Goal: Communication & Community: Answer question/provide support

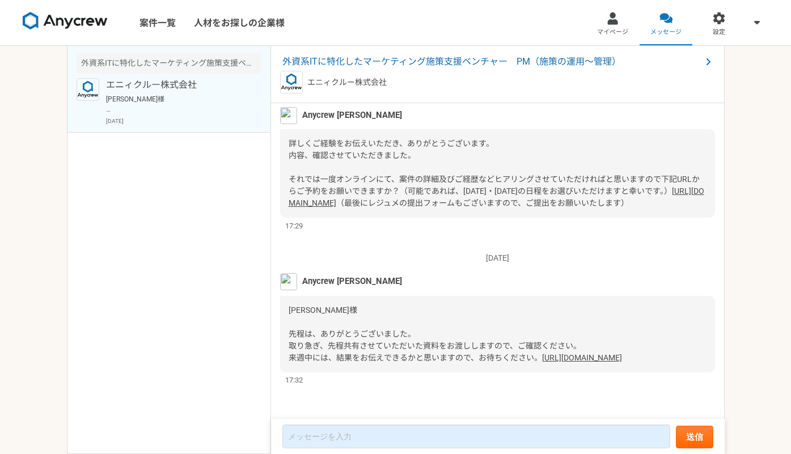
scroll to position [909, 0]
click at [29, 295] on div "案件一覧 人材をお探しの企業様 マイページ メッセージ 設定 外資系ITに特化したマーケティング施策支援ベンチャー　PM（施策の運用〜管理） エニィクルー株式…" at bounding box center [395, 227] width 791 height 454
click at [542, 359] on link "[URL][DOMAIN_NAME]" at bounding box center [582, 357] width 80 height 9
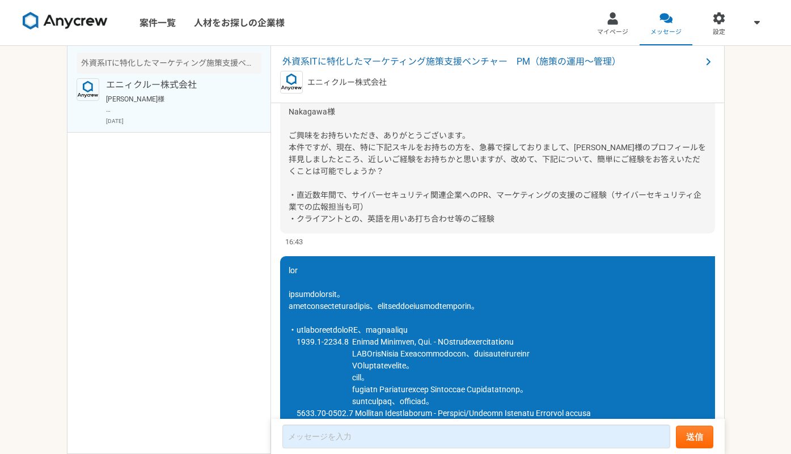
scroll to position [0, 0]
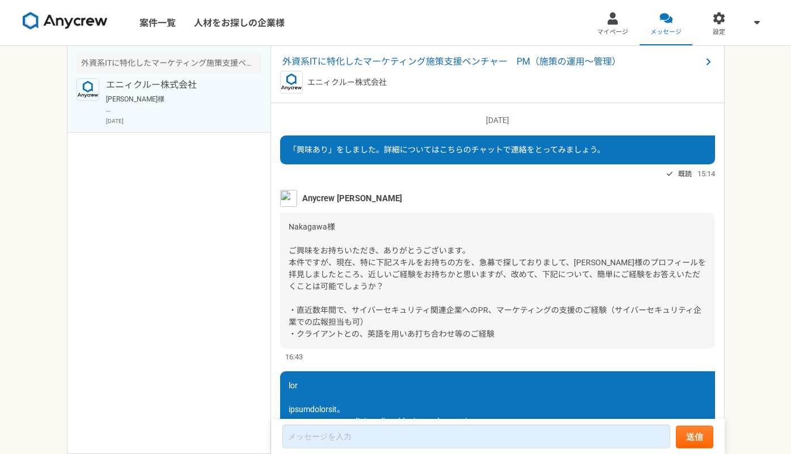
click at [180, 81] on p "エニィクルー株式会社" at bounding box center [176, 85] width 140 height 14
click at [612, 26] on link "マイページ" at bounding box center [612, 22] width 53 height 45
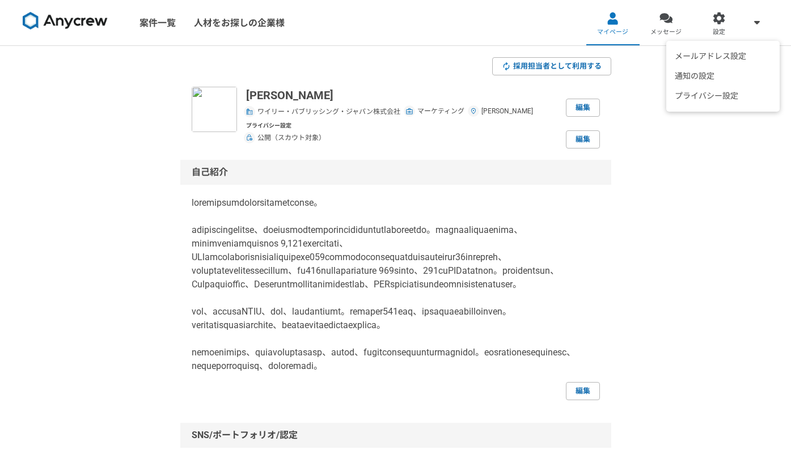
click at [757, 22] on icon at bounding box center [757, 21] width 6 height 3
click at [71, 22] on img at bounding box center [65, 21] width 85 height 18
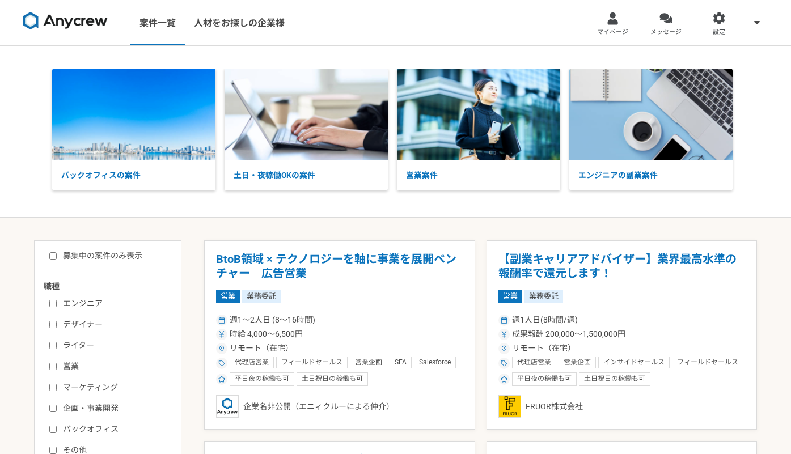
click at [44, 56] on div "バックオフィスの案件 土日・夜稼働OKの案件 営業案件 エンジニアの副業案件" at bounding box center [395, 132] width 791 height 172
click at [721, 23] on div at bounding box center [719, 18] width 13 height 13
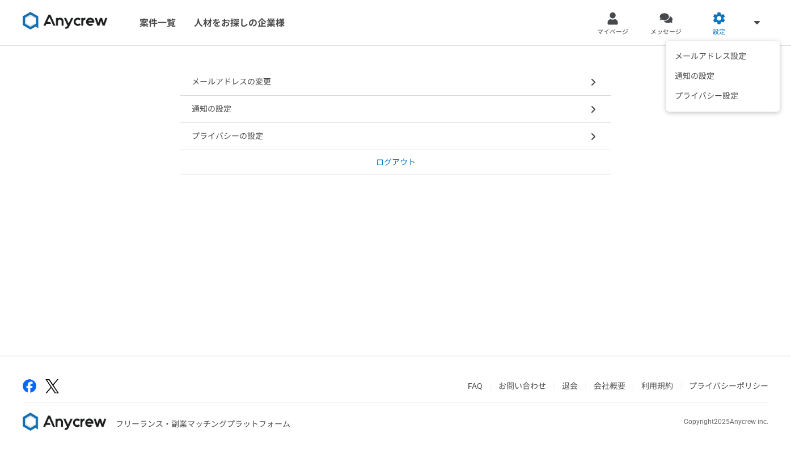
click at [758, 20] on icon at bounding box center [757, 22] width 6 height 9
click at [676, 21] on link "メッセージ" at bounding box center [666, 22] width 53 height 45
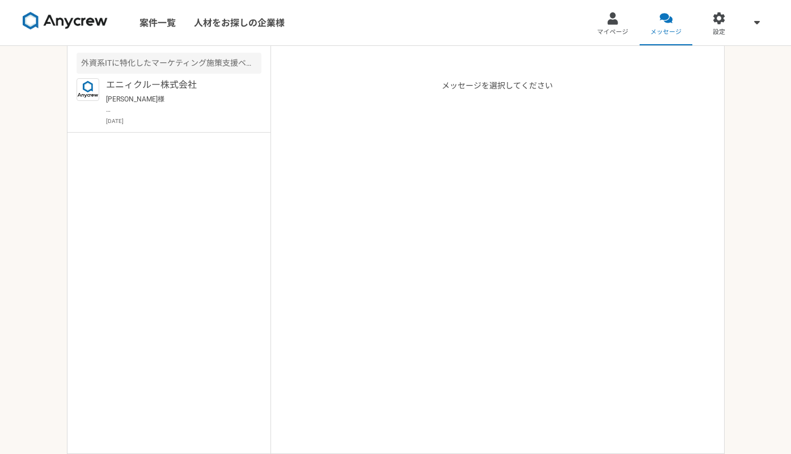
click at [505, 87] on p "メッセージを選択してください" at bounding box center [497, 267] width 111 height 374
click at [204, 65] on div "外資系ITに特化したマーケティング施策支援ベンチャー　PM（施策の運用〜管理）" at bounding box center [169, 63] width 185 height 21
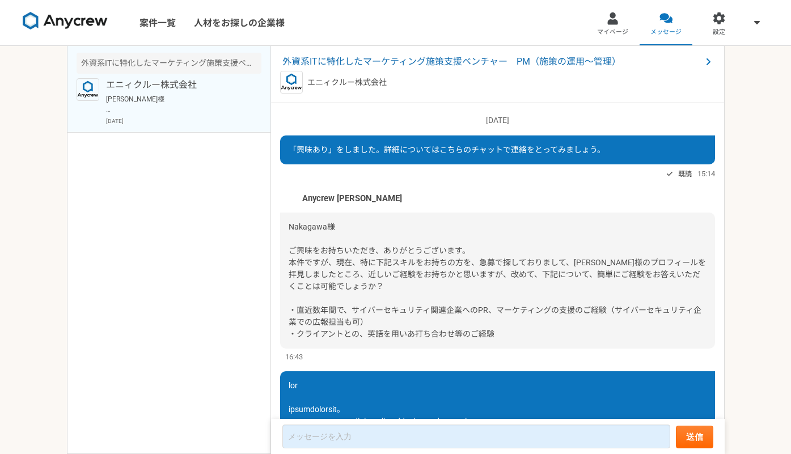
scroll to position [909, 0]
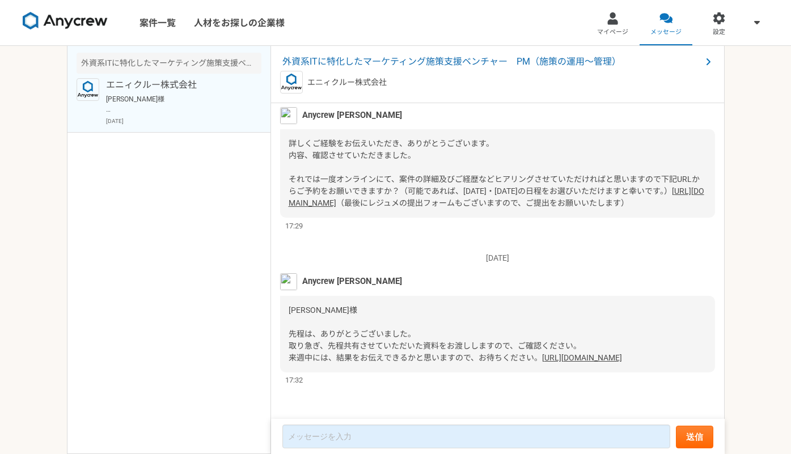
click at [440, 187] on link "[URL][DOMAIN_NAME]" at bounding box center [497, 197] width 416 height 21
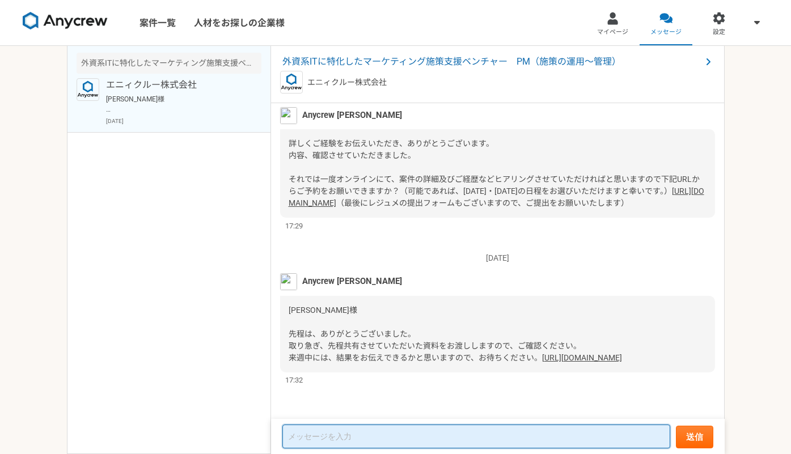
click at [486, 437] on textarea at bounding box center [476, 437] width 388 height 24
type textarea "k"
type textarea "ｋ"
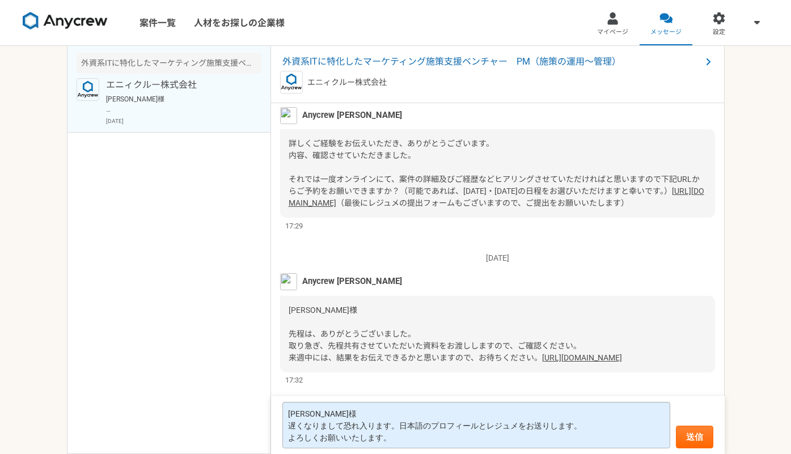
scroll to position [1, 0]
drag, startPoint x: 84, startPoint y: 298, endPoint x: 162, endPoint y: 315, distance: 79.5
click at [84, 298] on div "外資系ITに特化したマーケティング施策支援ベンチャー　PM（施策の運用〜管理） エニィクルー株式会社 [PERSON_NAME]様 先程は、ありがとうございま…" at bounding box center [169, 250] width 204 height 408
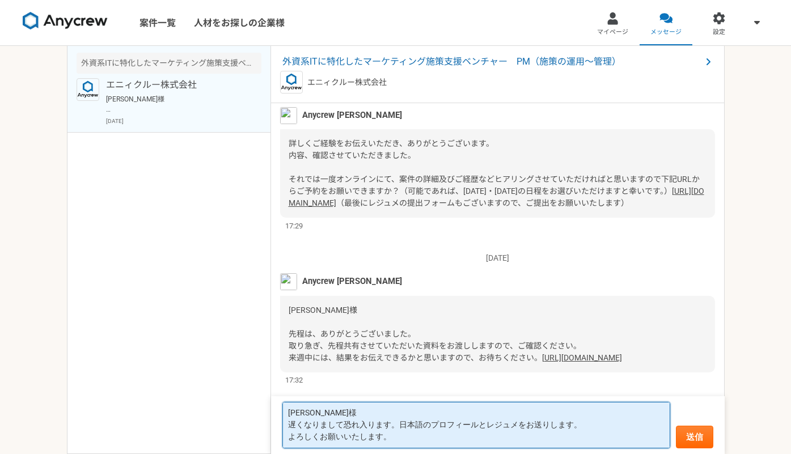
click at [496, 441] on textarea "[PERSON_NAME]様 遅くなりまして恐れ入ります。日本語のプロフィールとレジュメをお送りします。 よろしくお願いいたします。" at bounding box center [476, 425] width 388 height 47
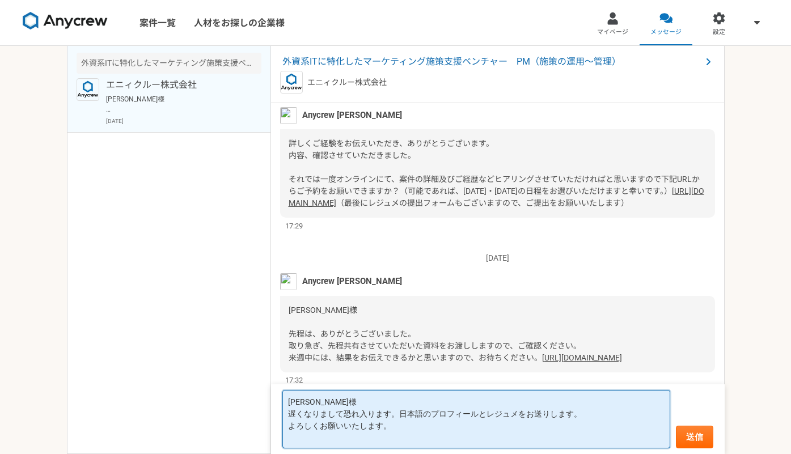
paste textarea "URL: [URL][DOMAIN_NAME]"
type textarea "[PERSON_NAME]様 遅くなりまして恐れ入ります。日本語のプロフィールとレジュメをお送りします。 よろしくお願いいたします。 URL: [URL][D…"
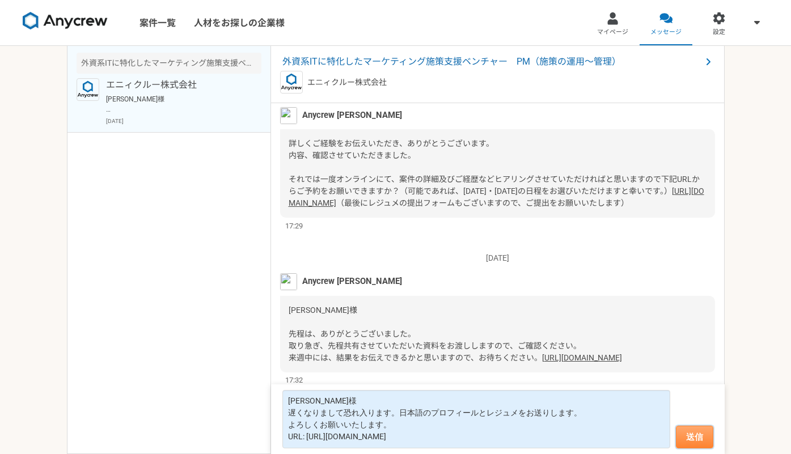
click at [704, 439] on button "送信" at bounding box center [694, 437] width 37 height 23
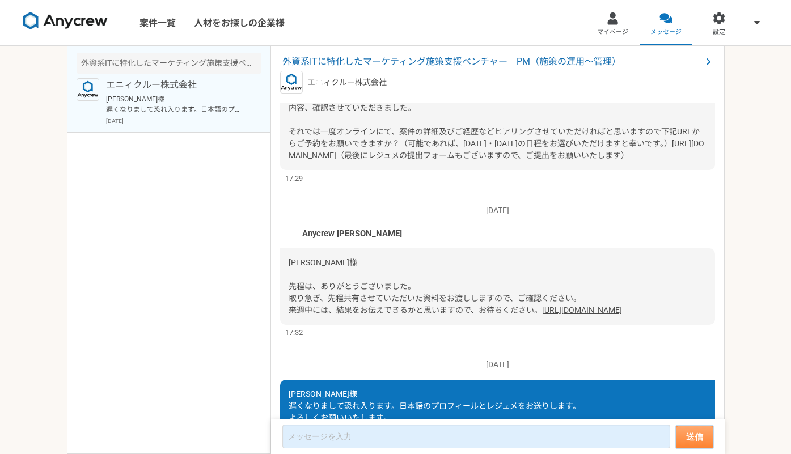
scroll to position [1029, 0]
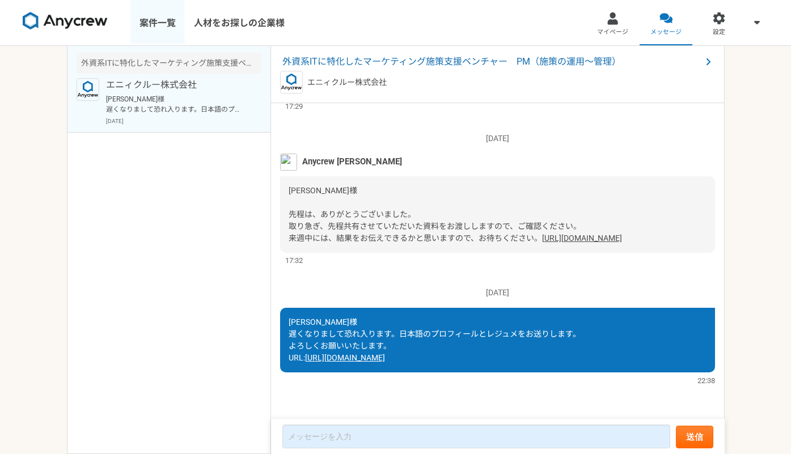
click at [153, 19] on link "案件一覧" at bounding box center [157, 22] width 54 height 45
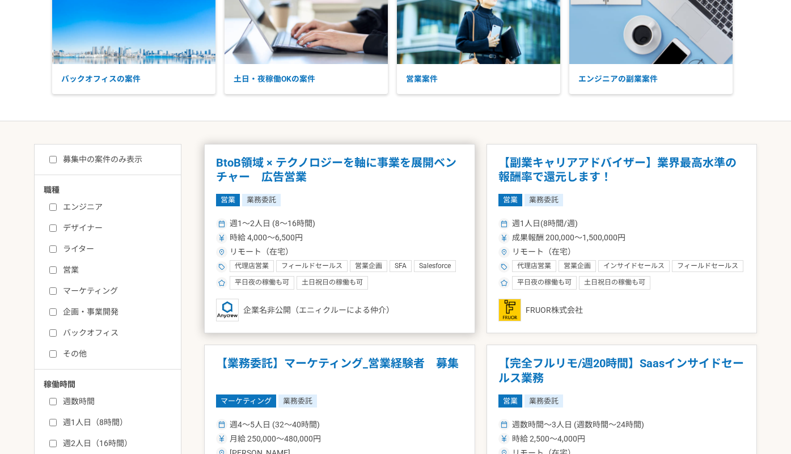
scroll to position [113, 0]
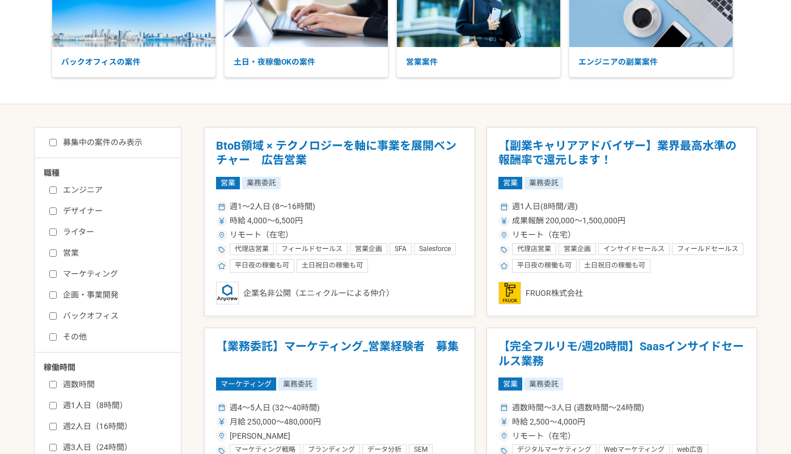
click at [95, 269] on label "マーケティング" at bounding box center [114, 274] width 130 height 12
click at [57, 271] on input "マーケティング" at bounding box center [52, 274] width 7 height 7
checkbox input "true"
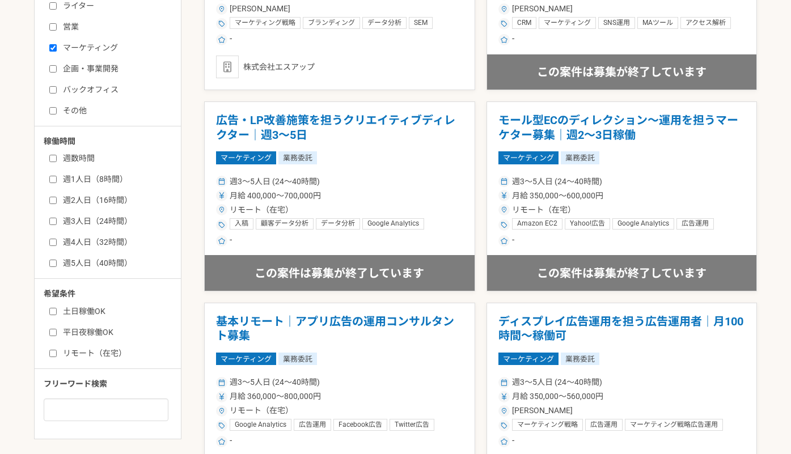
scroll to position [340, 0]
click at [53, 156] on input "週数時間" at bounding box center [52, 157] width 7 height 7
checkbox input "true"
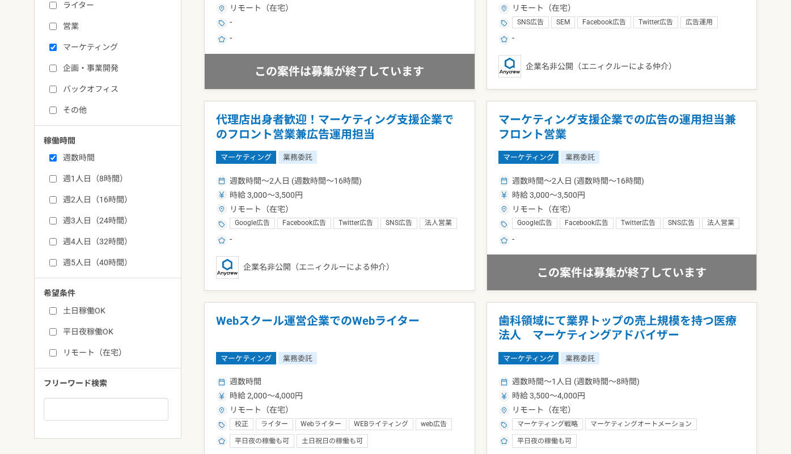
click at [54, 353] on input "リモート（在宅）" at bounding box center [52, 352] width 7 height 7
checkbox input "true"
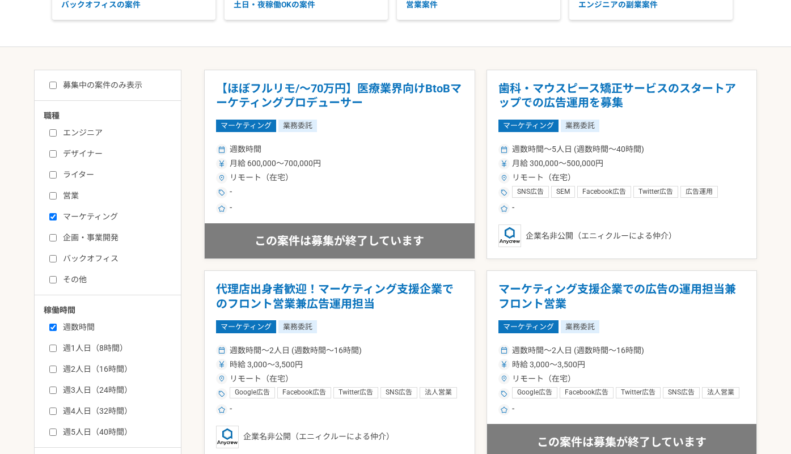
scroll to position [170, 0]
click at [56, 86] on input "募集中の案件のみ表示" at bounding box center [52, 85] width 7 height 7
checkbox input "true"
